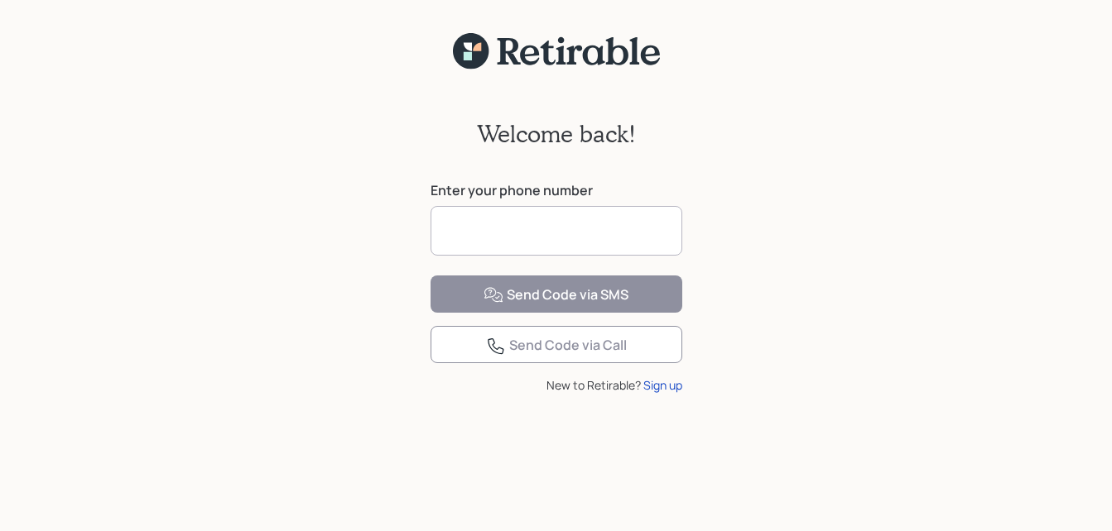
click at [502, 232] on input at bounding box center [556, 231] width 252 height 50
type input "**********"
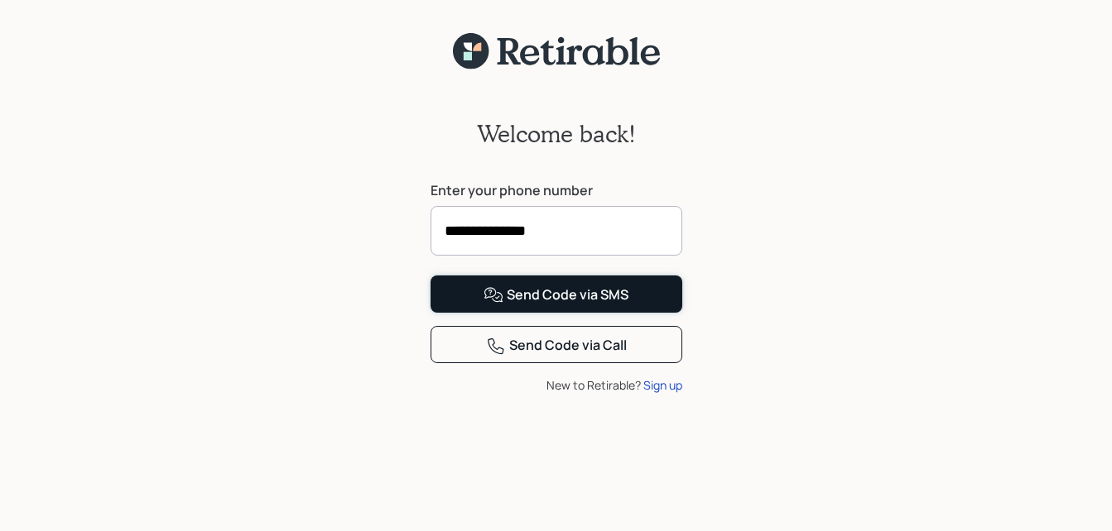
click at [498, 305] on icon at bounding box center [493, 296] width 20 height 20
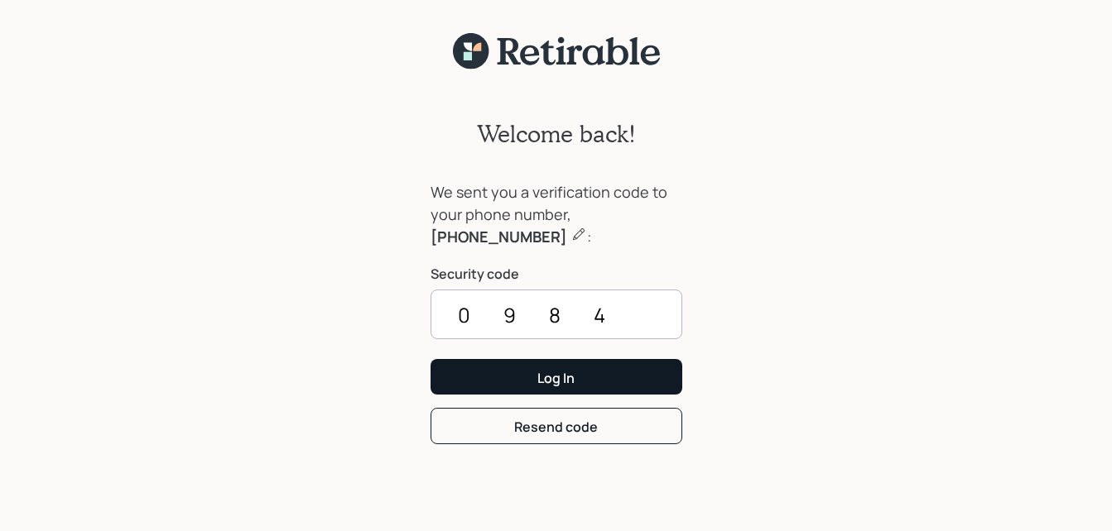
type input "0984"
click at [507, 386] on button "Log In" at bounding box center [556, 377] width 252 height 36
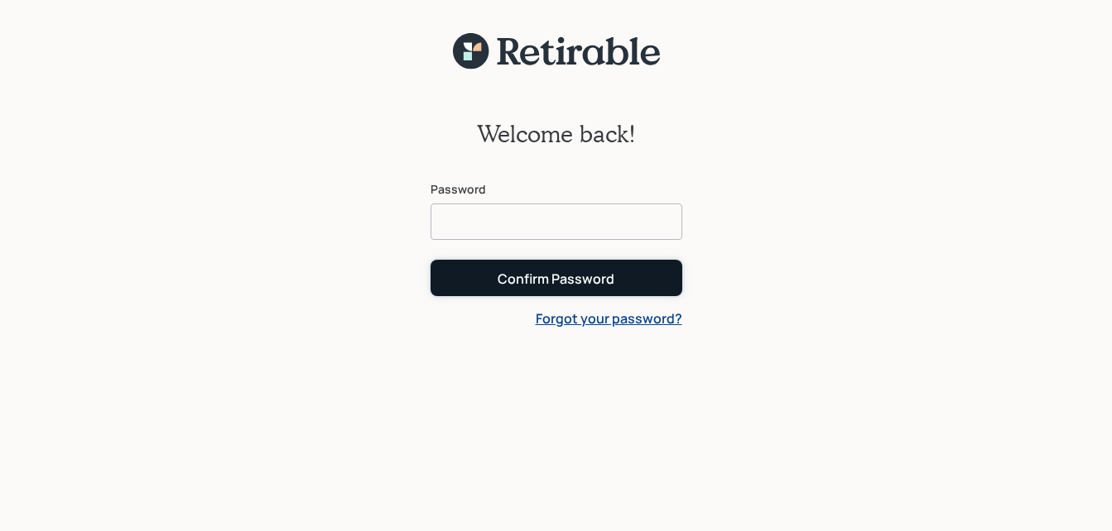
click at [517, 284] on div "Confirm Password" at bounding box center [555, 279] width 117 height 18
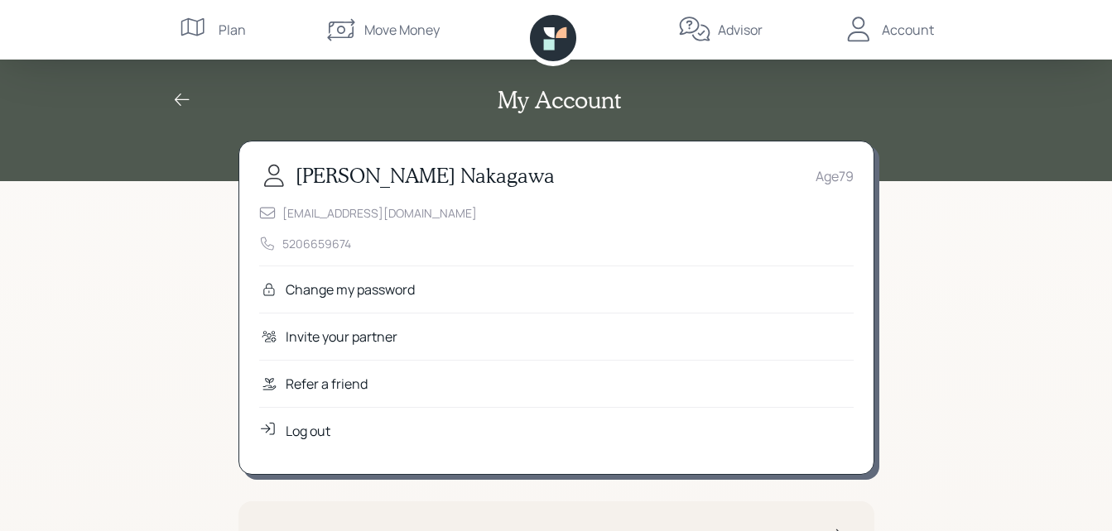
click at [559, 45] on icon at bounding box center [553, 38] width 46 height 46
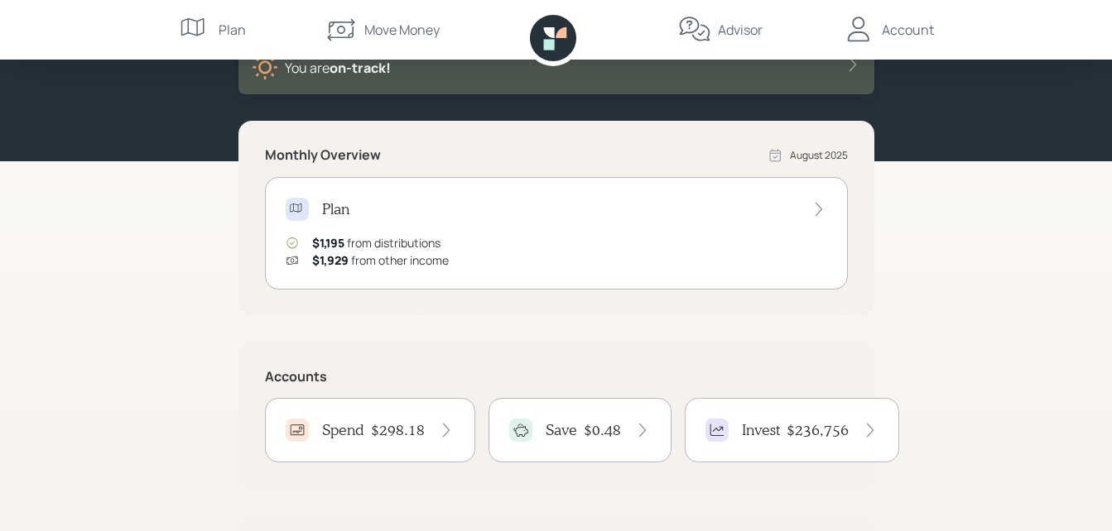
scroll to position [53, 0]
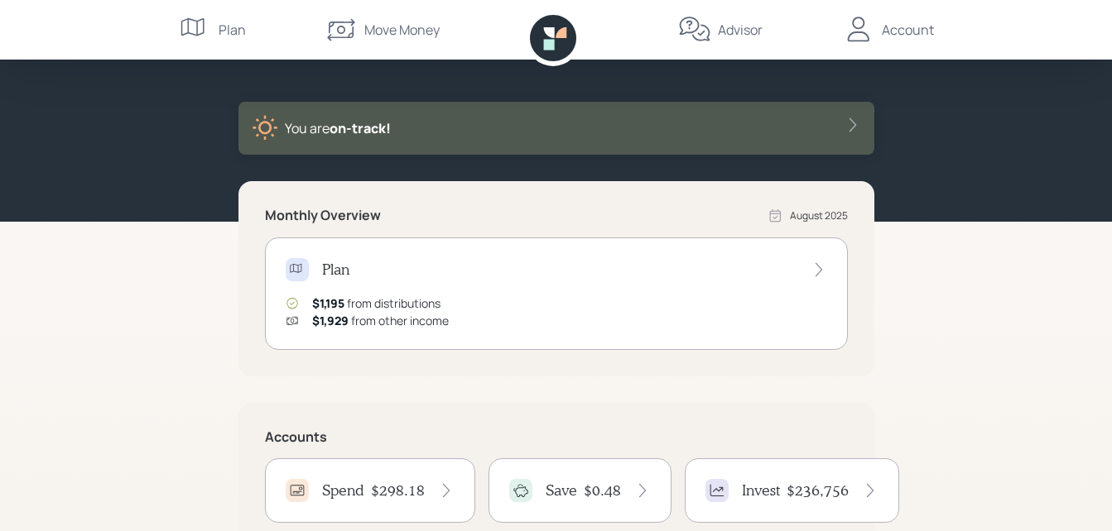
click at [229, 23] on div "Plan" at bounding box center [231, 30] width 27 height 20
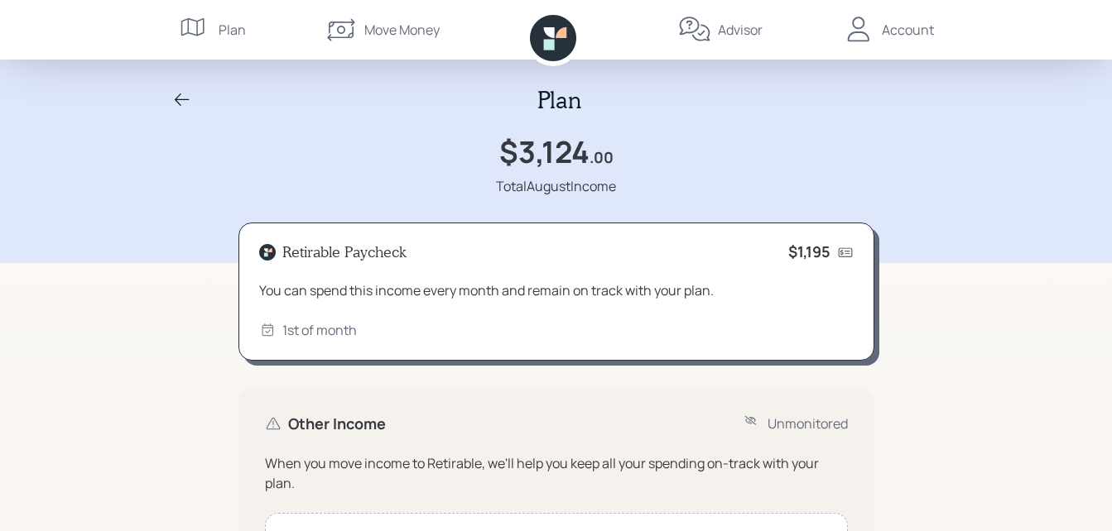
click at [549, 49] on icon at bounding box center [548, 44] width 11 height 11
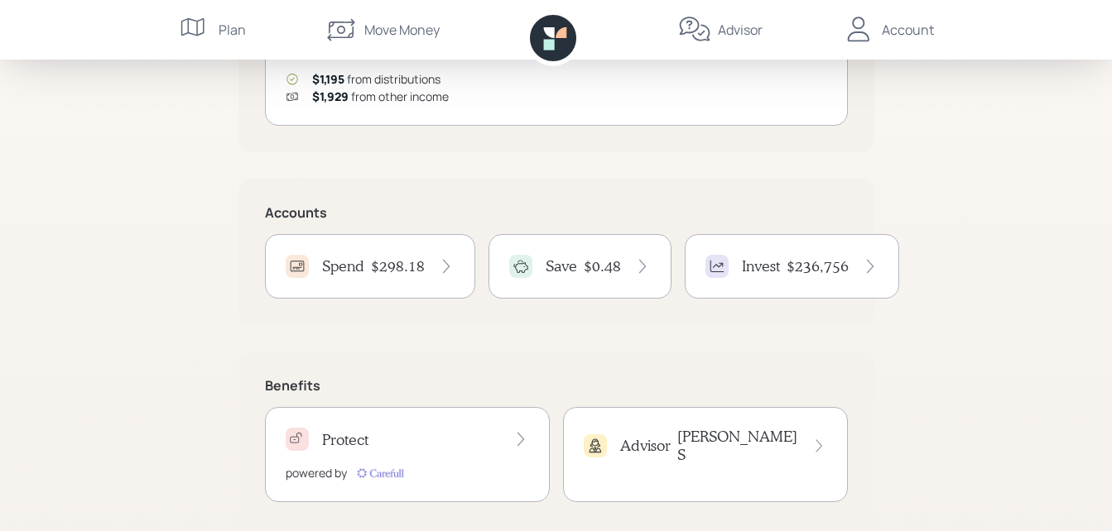
scroll to position [301, 0]
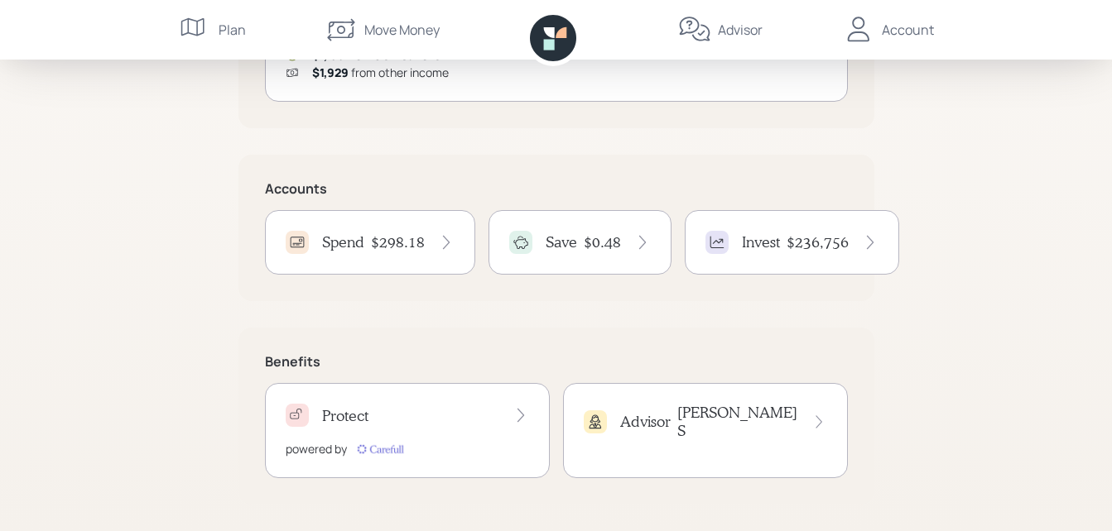
click at [443, 238] on icon at bounding box center [445, 243] width 7 height 14
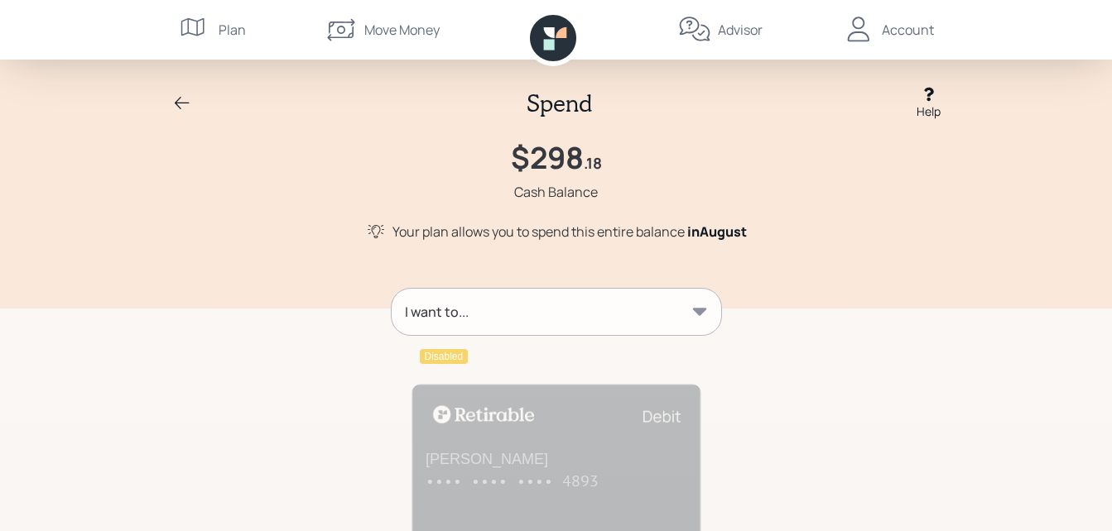
click at [910, 29] on div "Account" at bounding box center [907, 30] width 52 height 20
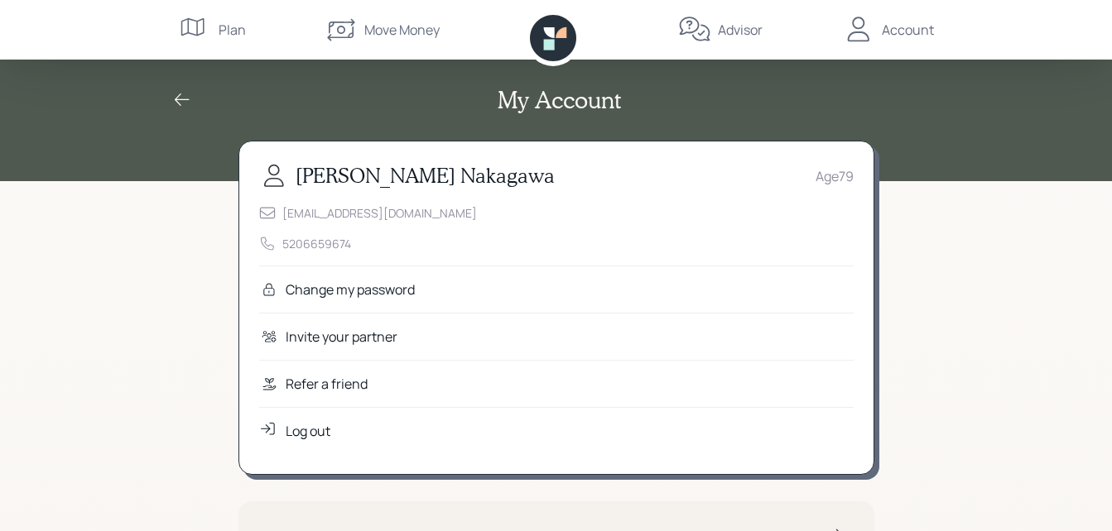
click at [296, 430] on div "Log out" at bounding box center [308, 431] width 45 height 20
